Goal: Transaction & Acquisition: Purchase product/service

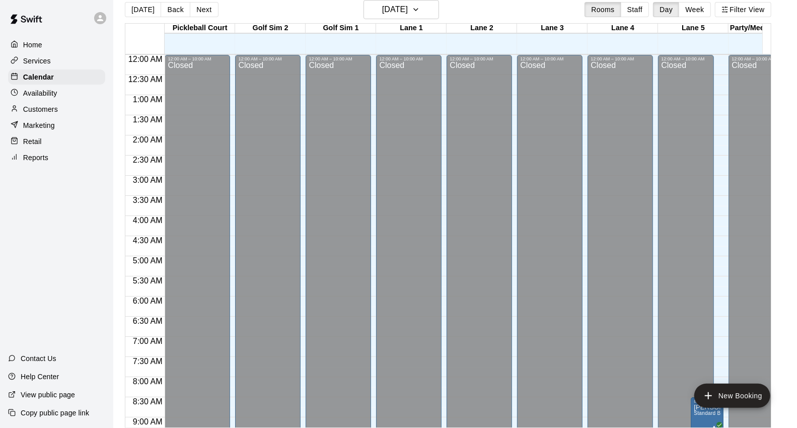
scroll to position [323, 0]
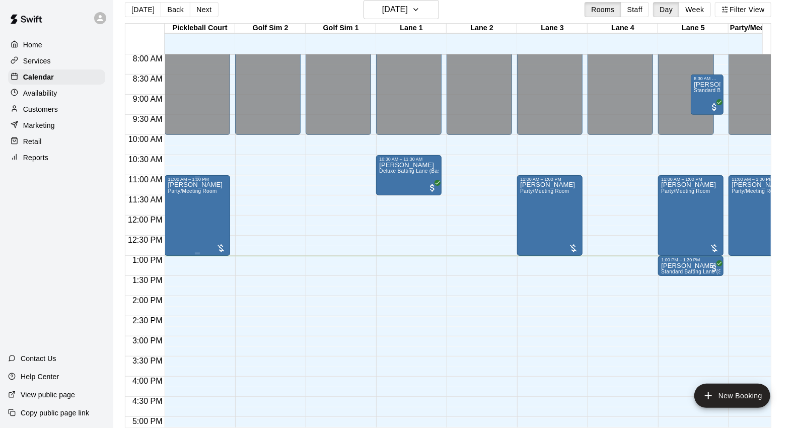
click at [197, 189] on span "Party/Meeting Room" at bounding box center [192, 191] width 49 height 6
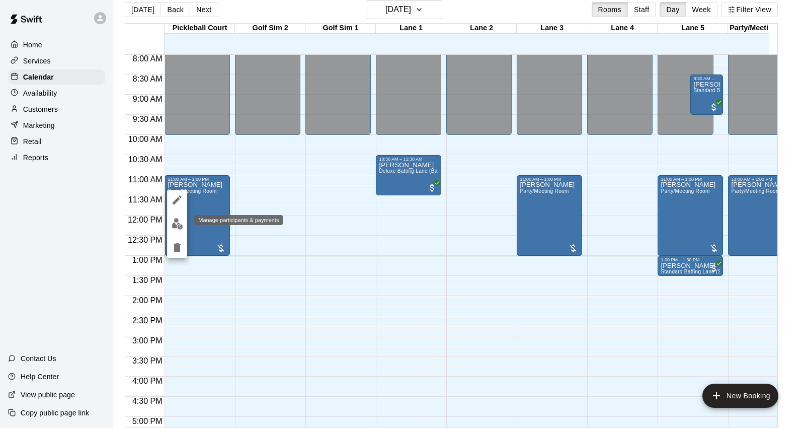
click at [179, 220] on img "edit" at bounding box center [178, 224] width 12 height 12
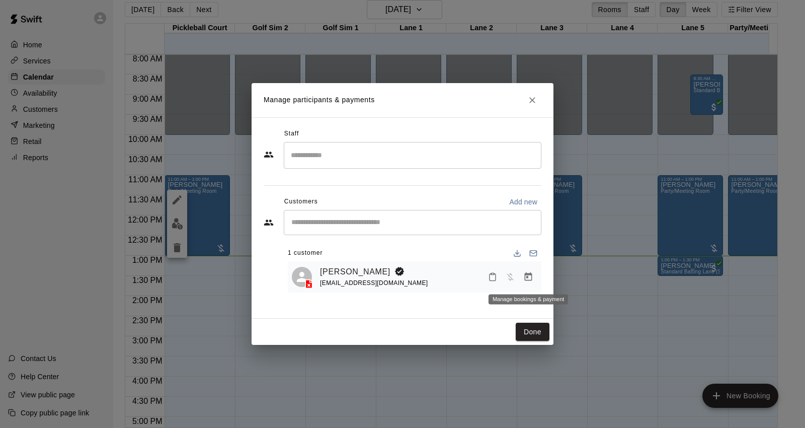
click at [530, 278] on icon "Manage bookings & payment" at bounding box center [528, 277] width 10 height 10
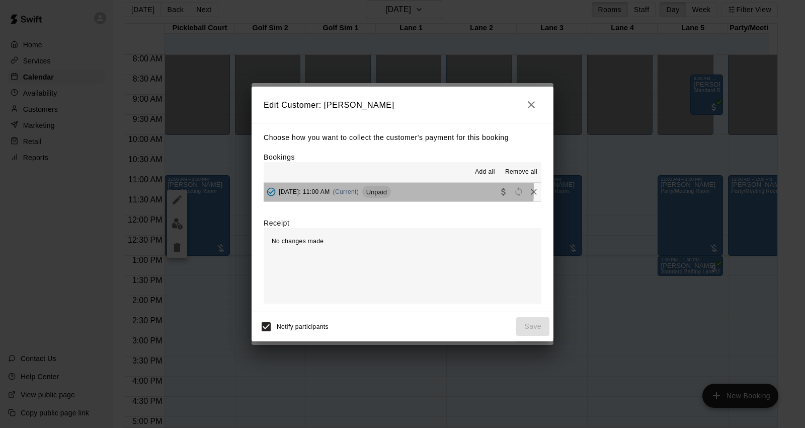
click at [330, 190] on span "[DATE]: 11:00 AM" at bounding box center [304, 191] width 51 height 7
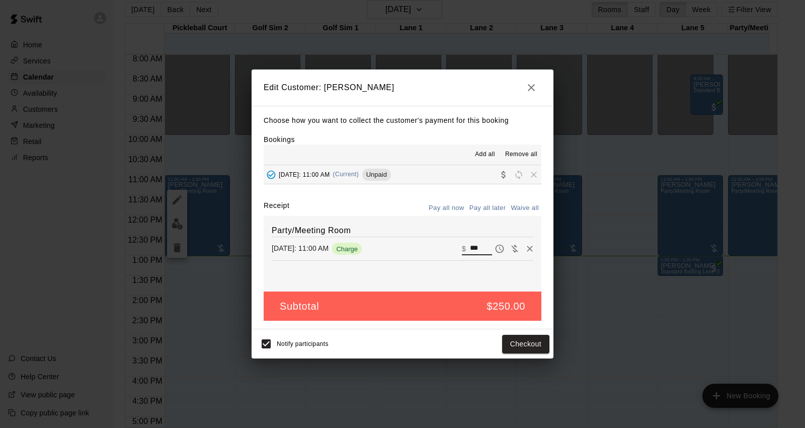
drag, startPoint x: 474, startPoint y: 247, endPoint x: 455, endPoint y: 245, distance: 18.7
click at [462, 245] on div "​ $ ***" at bounding box center [477, 248] width 30 height 13
type input "***"
click at [412, 277] on div "Party/Meeting Room [DATE]: 11:00 AM Charge ​ $ ***" at bounding box center [403, 253] width 278 height 75
click at [511, 340] on button "Checkout" at bounding box center [525, 344] width 47 height 19
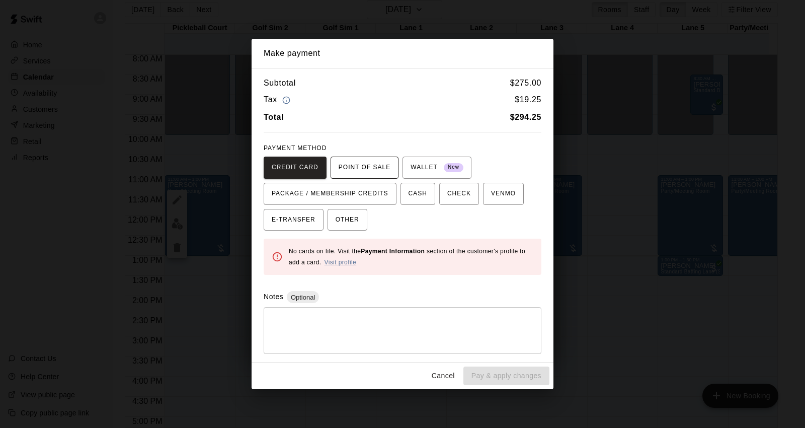
click at [336, 161] on button "POINT OF SALE" at bounding box center [365, 168] width 68 height 22
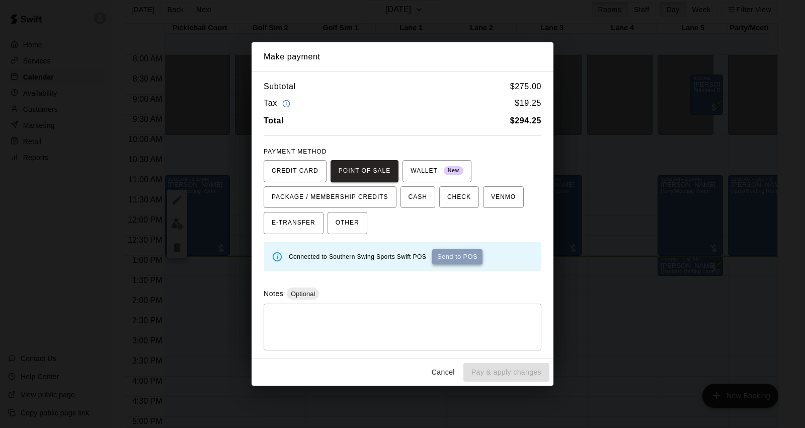
click at [454, 258] on button "Send to POS" at bounding box center [457, 256] width 50 height 15
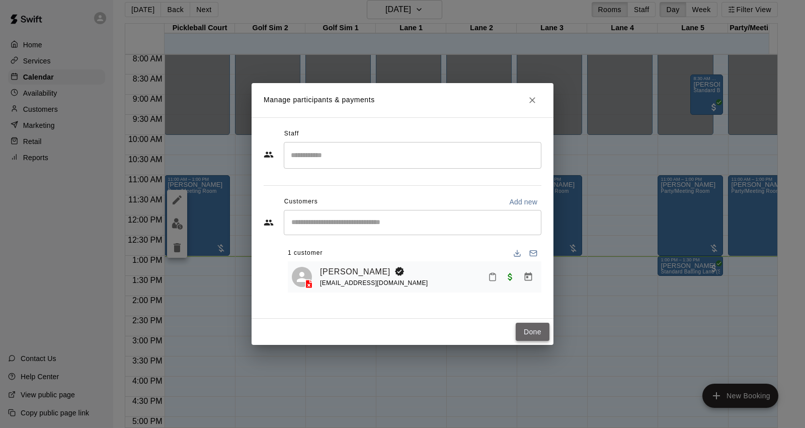
click at [536, 329] on button "Done" at bounding box center [533, 332] width 34 height 19
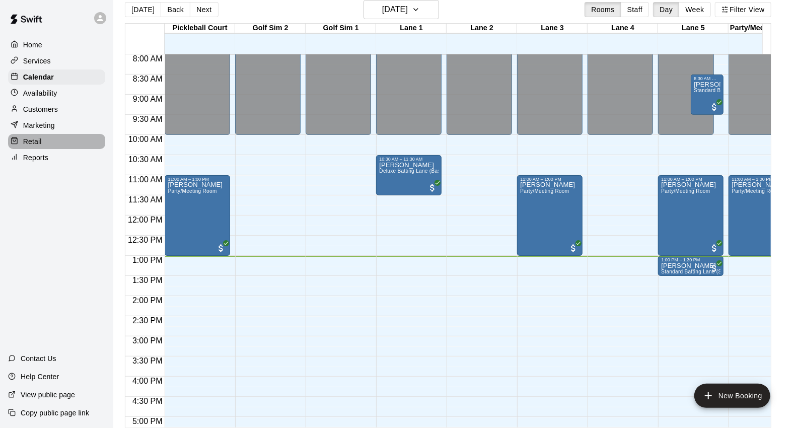
click at [38, 146] on p "Retail" at bounding box center [32, 141] width 19 height 10
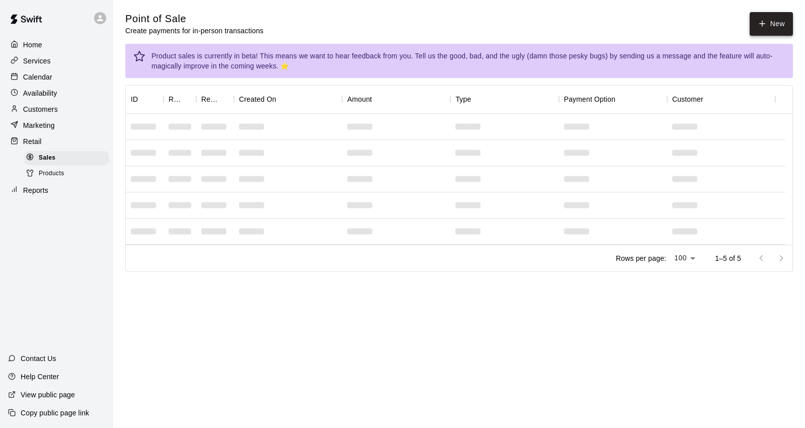
click at [757, 28] on button "New" at bounding box center [771, 24] width 43 height 24
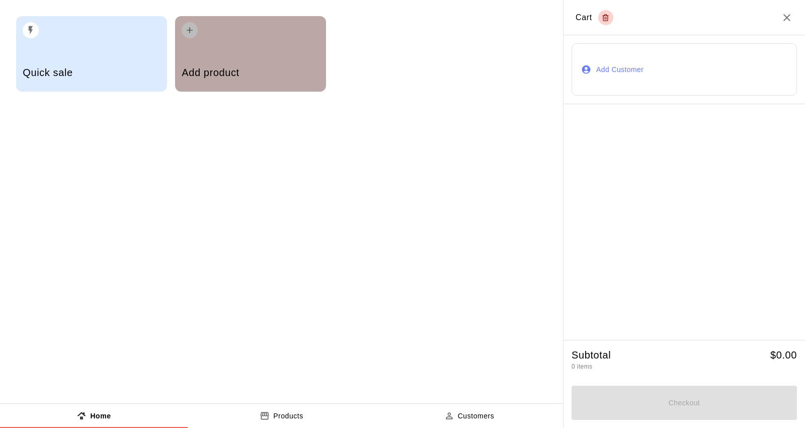
click at [293, 69] on h5 "Add product" at bounding box center [250, 73] width 137 height 14
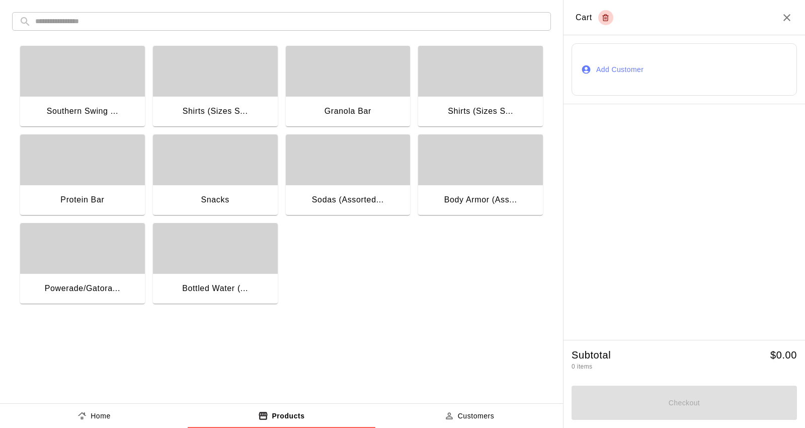
click at [108, 282] on div "Powerade/Gatora..." at bounding box center [82, 288] width 75 height 13
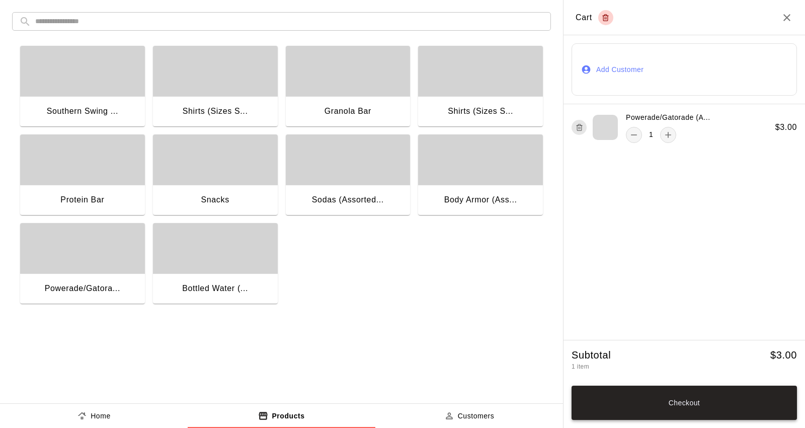
click at [673, 399] on button "Checkout" at bounding box center [684, 403] width 225 height 34
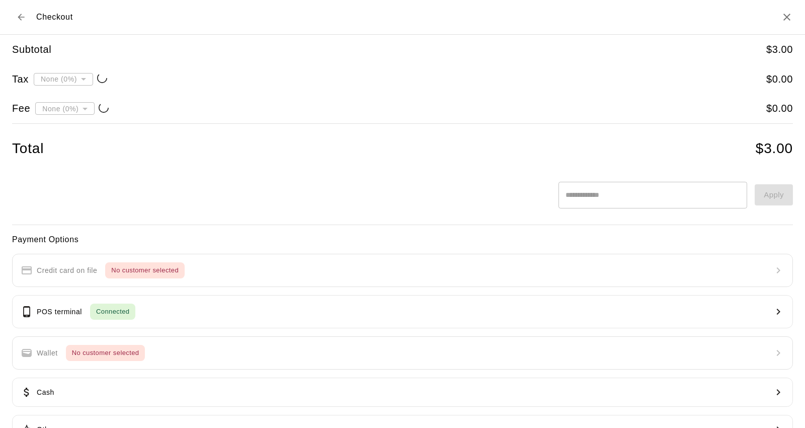
type input "**********"
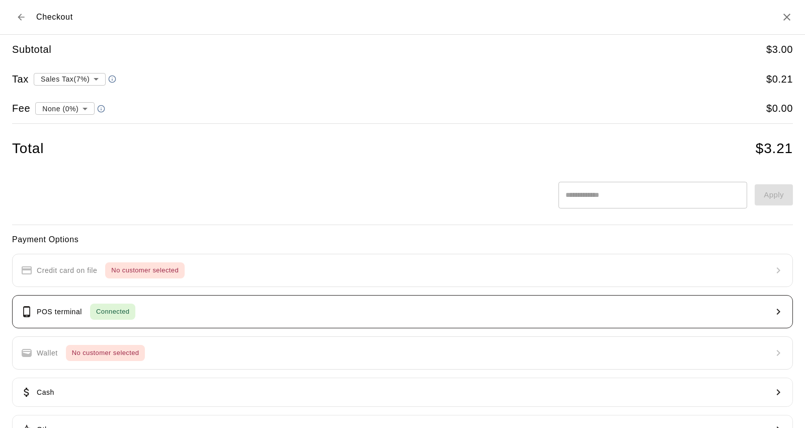
click at [308, 321] on button "POS terminal Connected" at bounding box center [402, 311] width 781 height 33
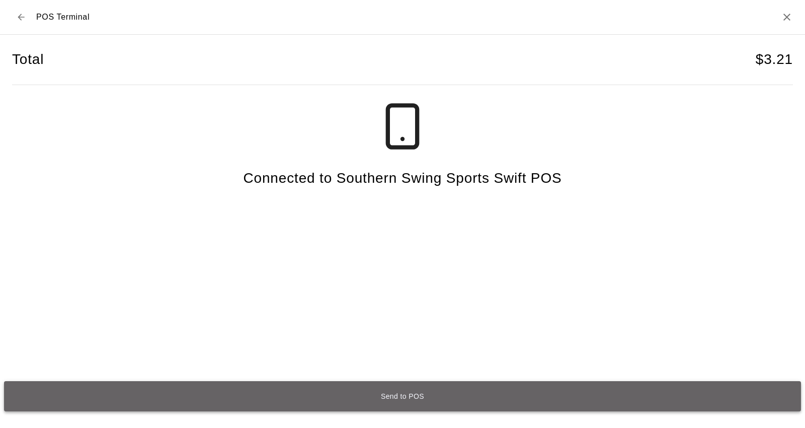
click at [456, 395] on button "Send to POS" at bounding box center [402, 396] width 797 height 30
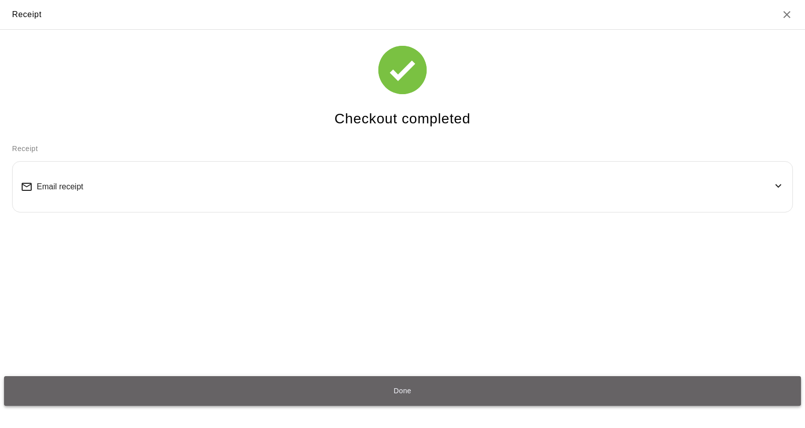
click at [391, 385] on button "Done" at bounding box center [402, 391] width 797 height 30
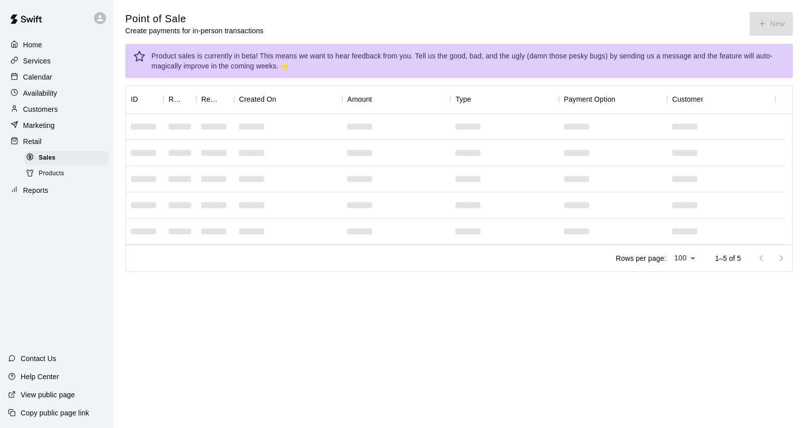
click at [27, 74] on p "Calendar" at bounding box center [37, 77] width 29 height 10
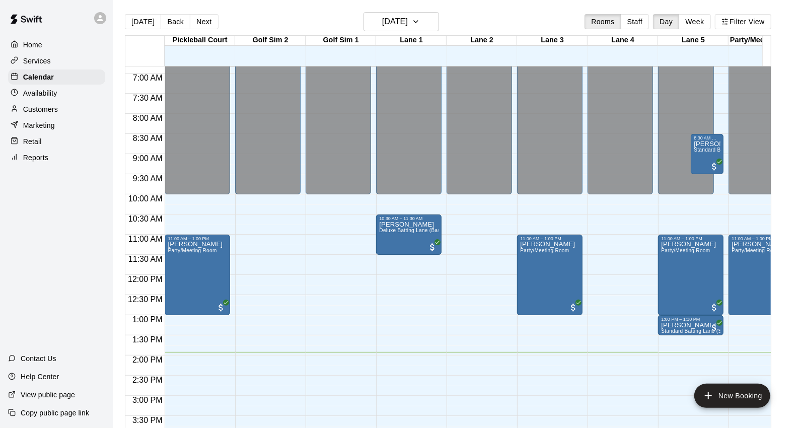
scroll to position [267, 0]
